Goal: Use online tool/utility: Utilize a website feature to perform a specific function

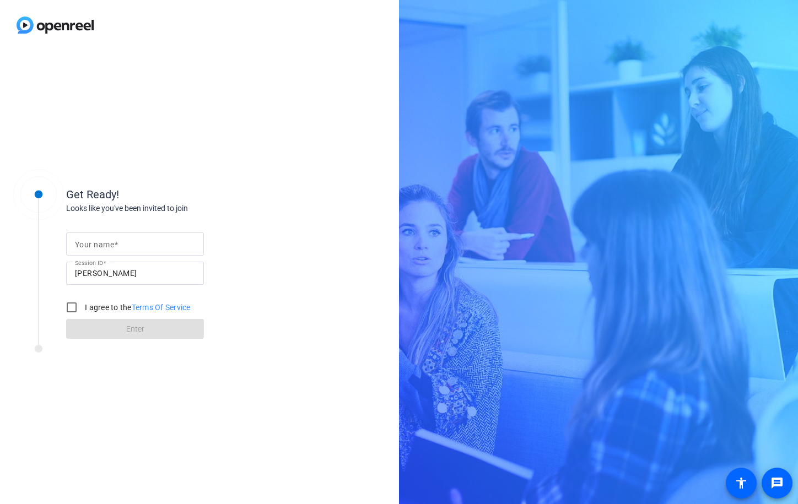
click at [126, 237] on div at bounding box center [135, 243] width 120 height 23
type input "Susan"
click at [69, 302] on input "I agree to the Terms Of Service" at bounding box center [72, 307] width 22 height 22
checkbox input "true"
click at [114, 333] on span at bounding box center [135, 329] width 138 height 26
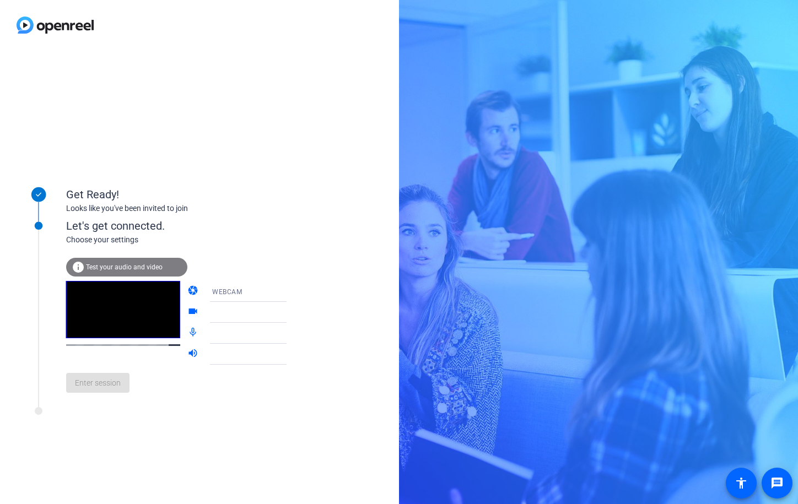
click at [125, 268] on span "Test your audio and video" at bounding box center [124, 267] width 77 height 8
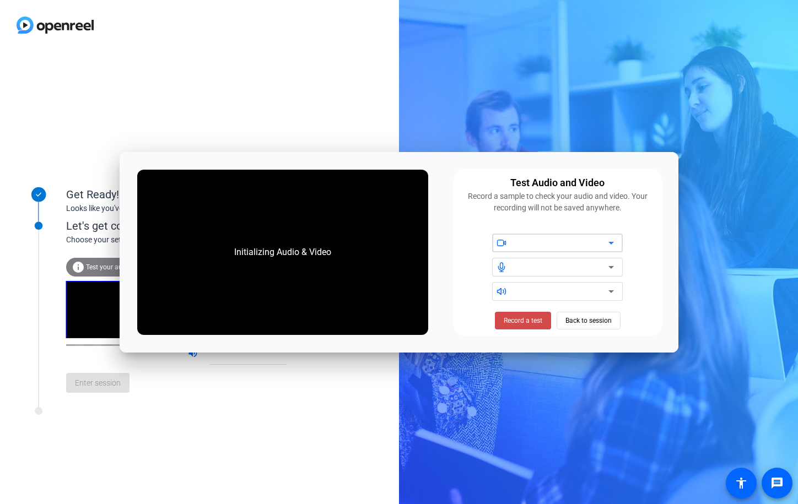
click at [525, 321] on span "Record a test" at bounding box center [523, 321] width 39 height 10
click at [609, 240] on icon at bounding box center [610, 242] width 13 height 13
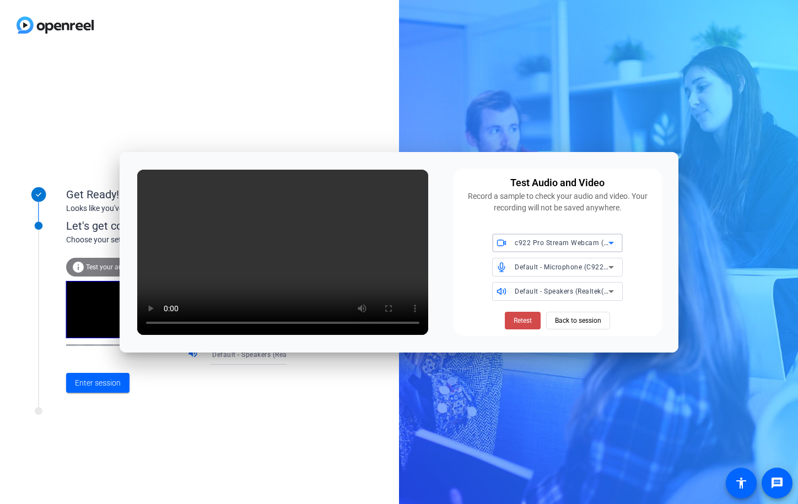
click at [519, 322] on span "Retest" at bounding box center [522, 321] width 18 height 10
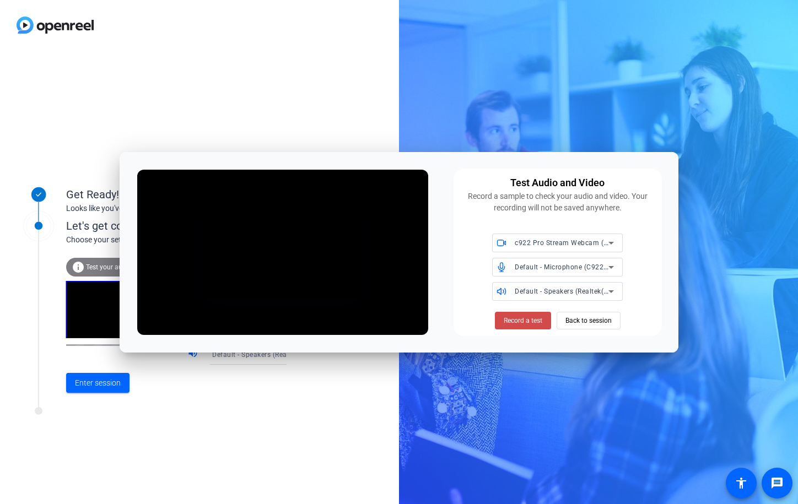
click at [512, 322] on span "Record a test" at bounding box center [523, 321] width 39 height 10
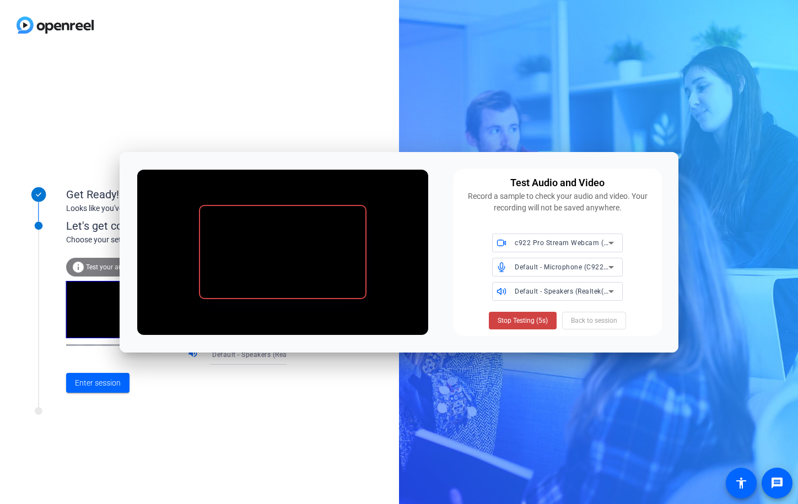
click at [512, 322] on span "Stop Testing (5s)" at bounding box center [523, 321] width 50 height 10
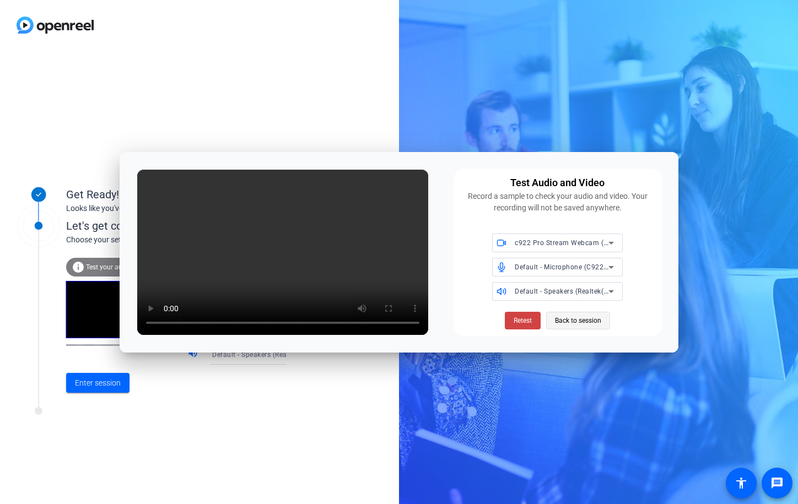
click at [560, 318] on span "Back to session" at bounding box center [578, 320] width 46 height 21
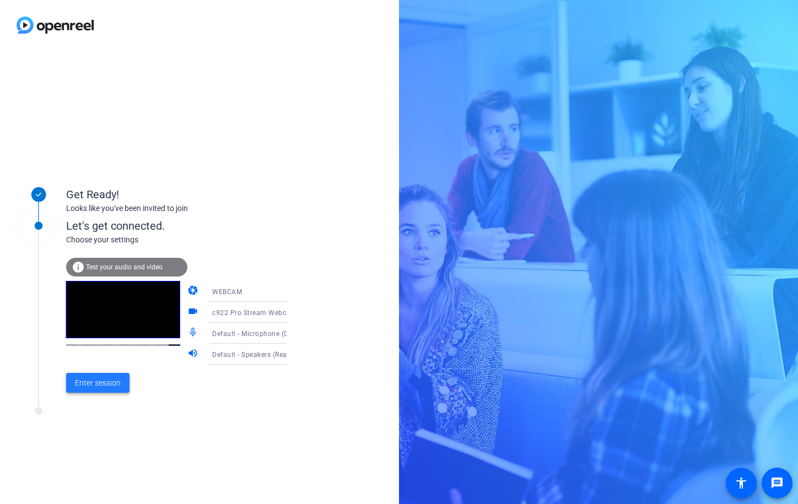
click at [113, 385] on span "Enter session" at bounding box center [98, 383] width 46 height 12
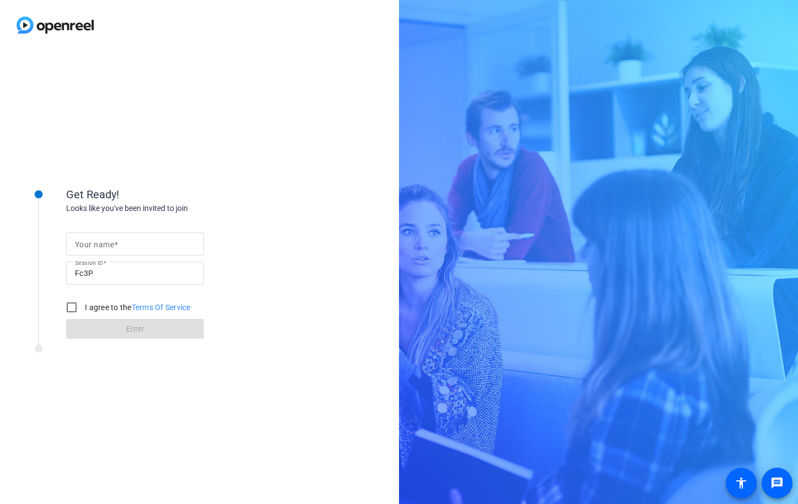
click at [92, 249] on input "Your name" at bounding box center [135, 243] width 120 height 13
type input "[PERSON_NAME]"
click at [69, 305] on input "I agree to the Terms Of Service" at bounding box center [72, 307] width 22 height 22
checkbox input "true"
click at [103, 320] on span at bounding box center [135, 329] width 138 height 26
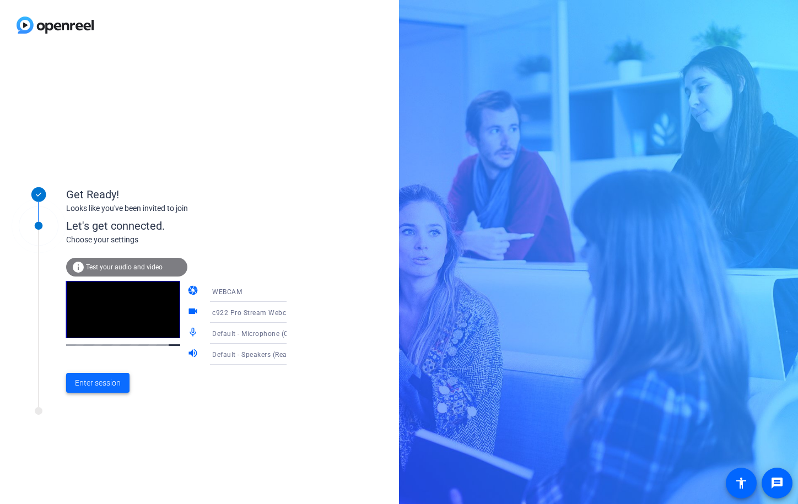
click at [115, 382] on span "Enter session" at bounding box center [98, 383] width 46 height 12
